Goal: Transaction & Acquisition: Purchase product/service

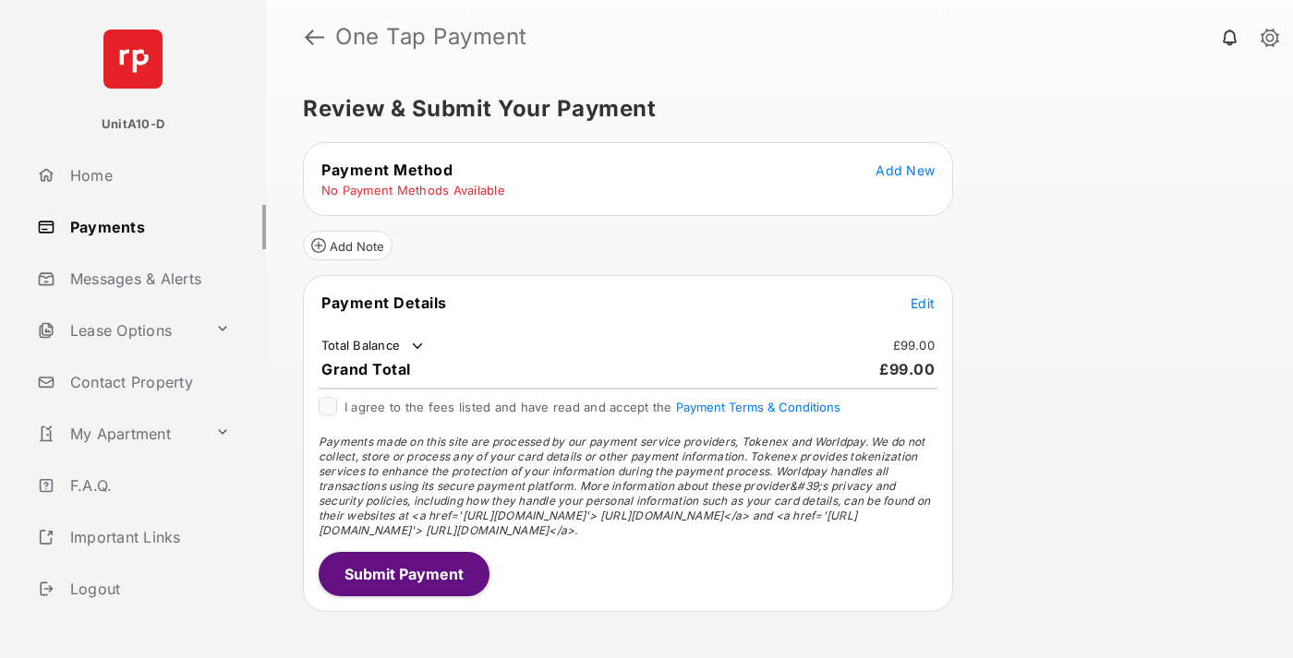
click at [905, 170] on span "Add New" at bounding box center [904, 171] width 59 height 16
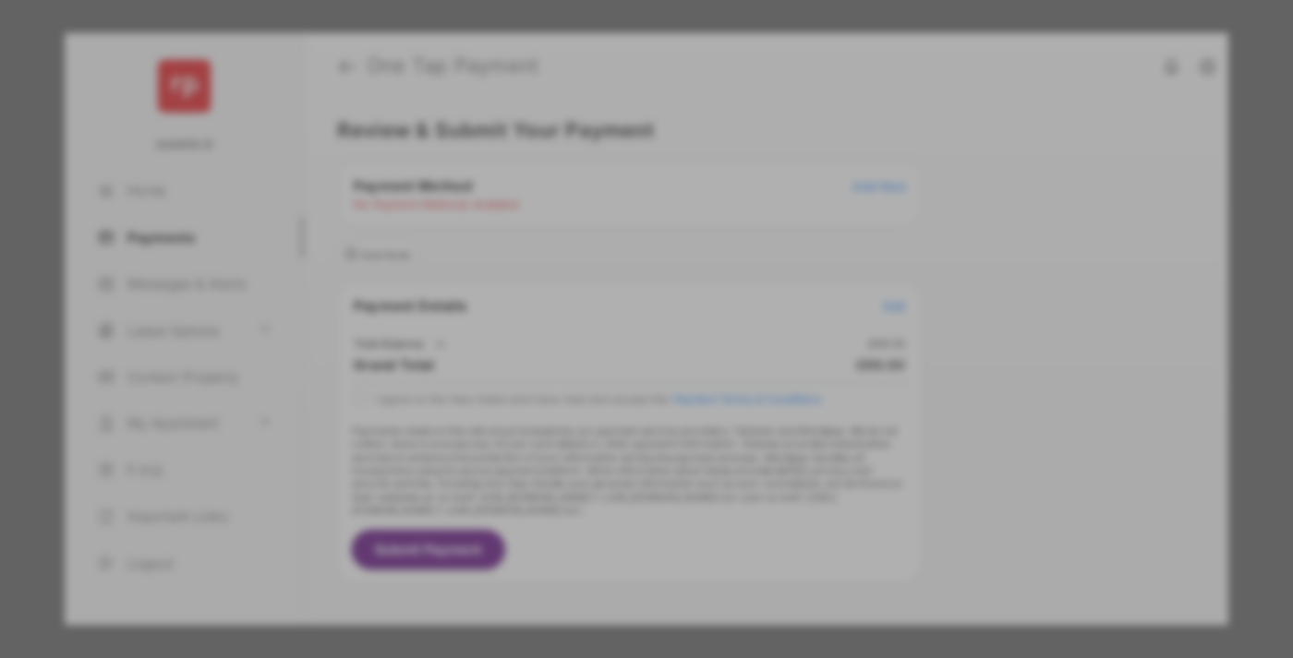
click at [643, 329] on div "BACS Direct Debit" at bounding box center [647, 336] width 414 height 35
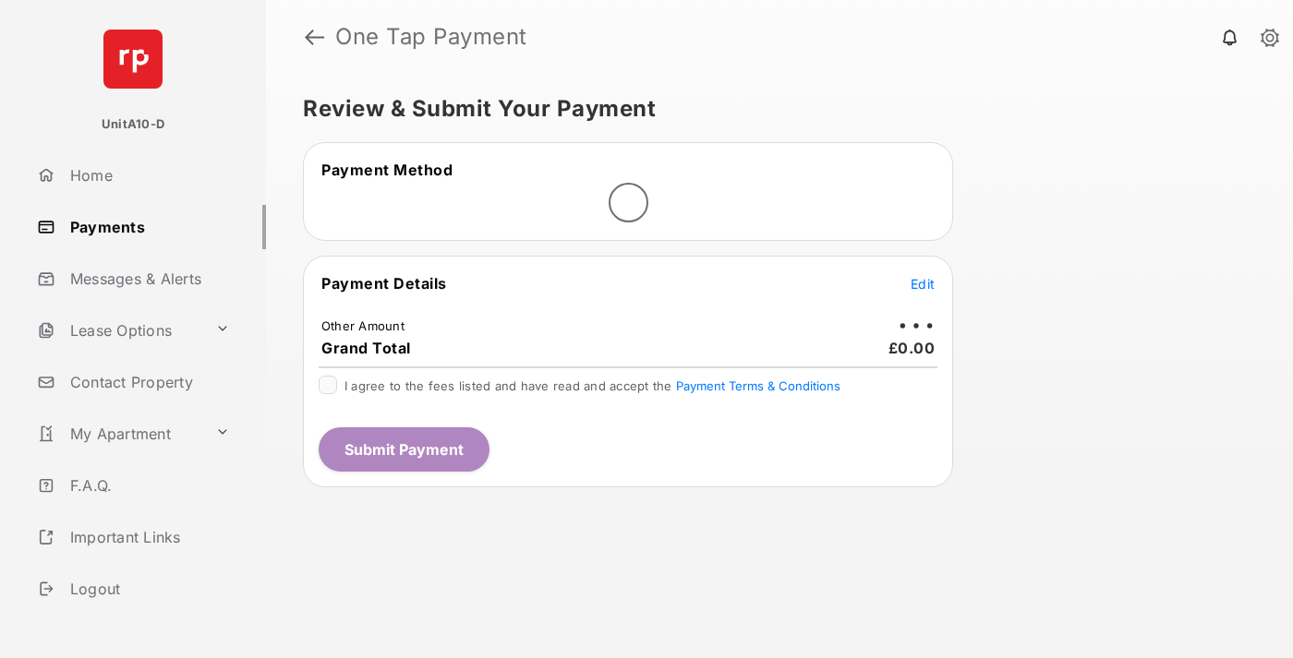
click at [922, 283] on span "Edit" at bounding box center [922, 284] width 24 height 16
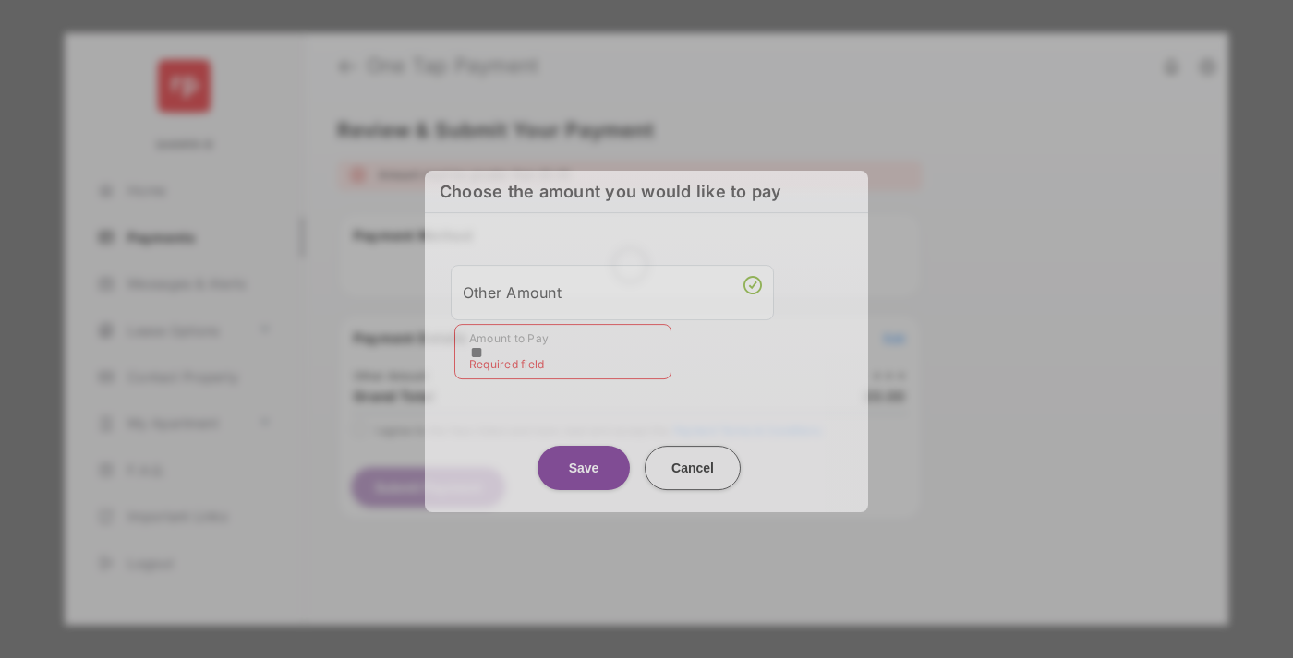
type input "**"
click at [584, 459] on button "Save" at bounding box center [583, 468] width 92 height 44
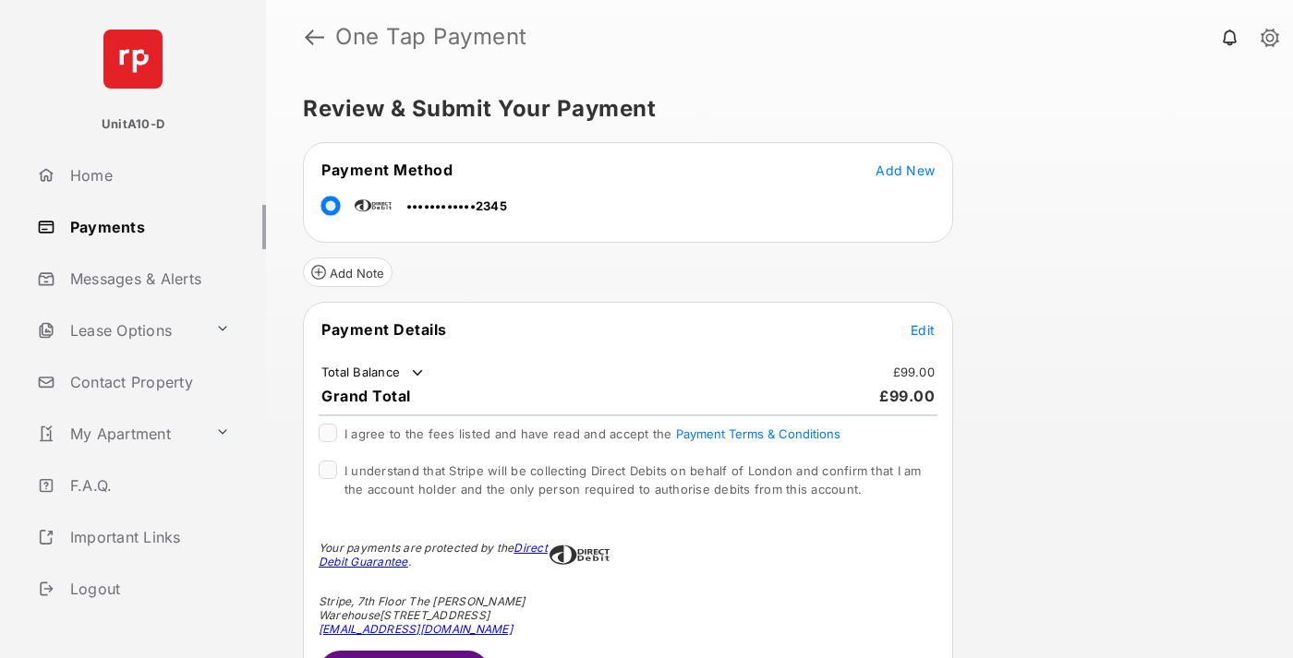
click at [922, 330] on span "Edit" at bounding box center [922, 330] width 24 height 16
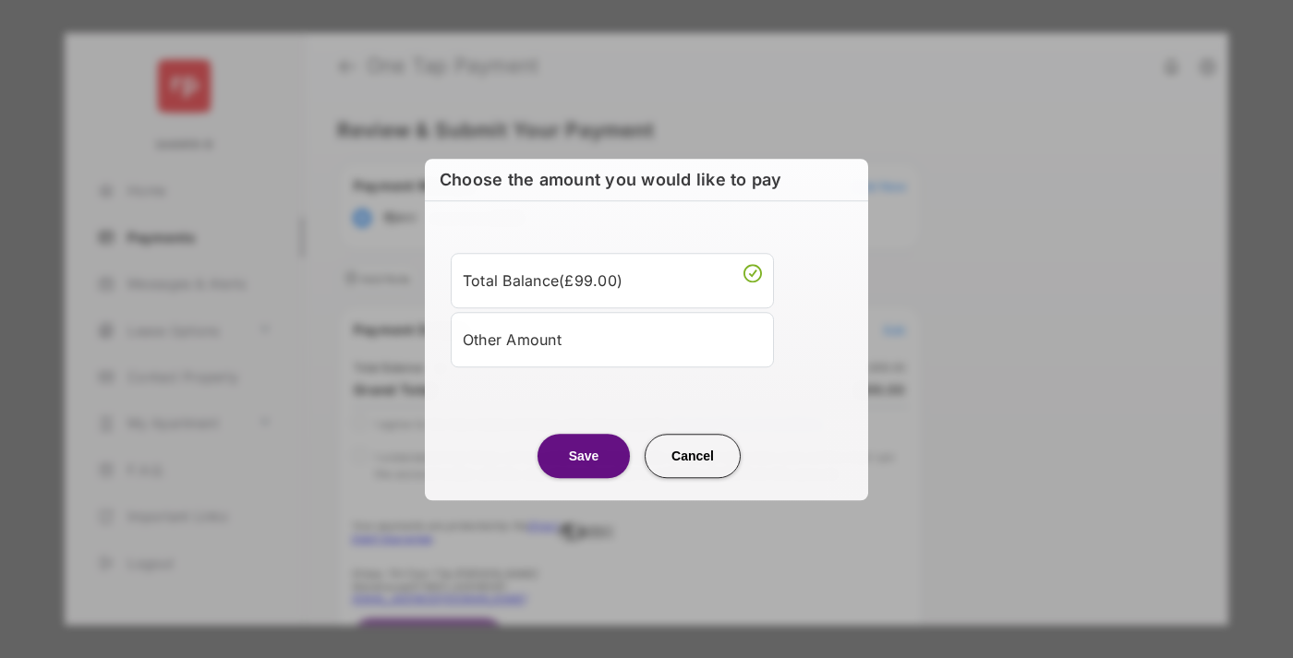
click at [584, 455] on button "Save" at bounding box center [583, 456] width 92 height 44
